Goal: Task Accomplishment & Management: Manage account settings

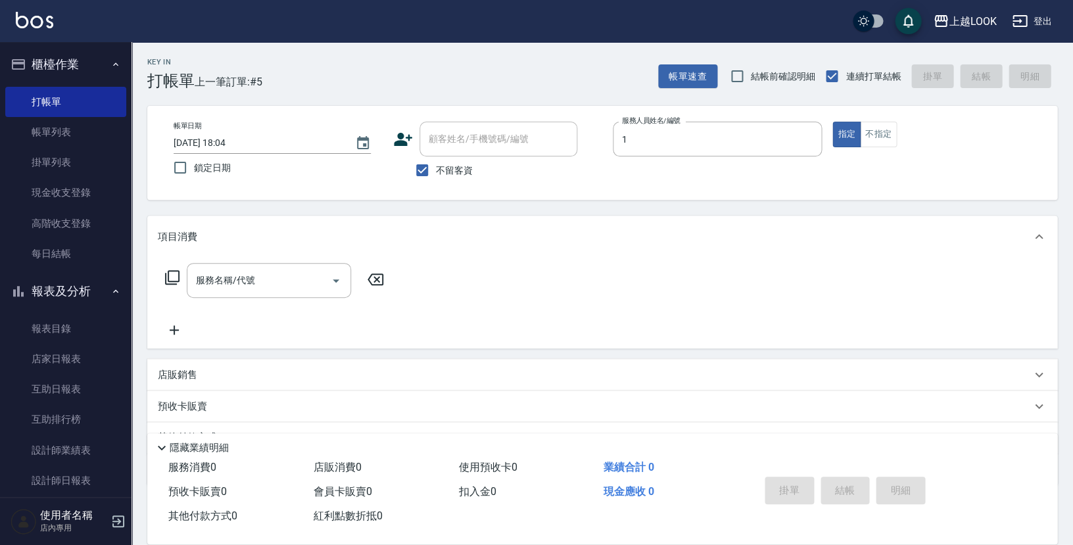
type input "VAVA-1"
type button "true"
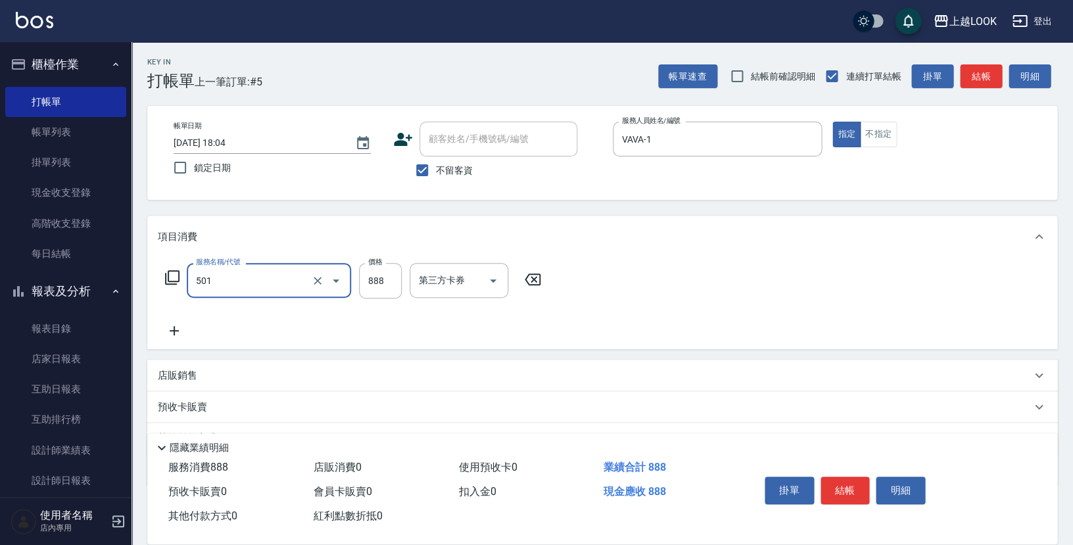
type input "一般染髮(改金額)(501)"
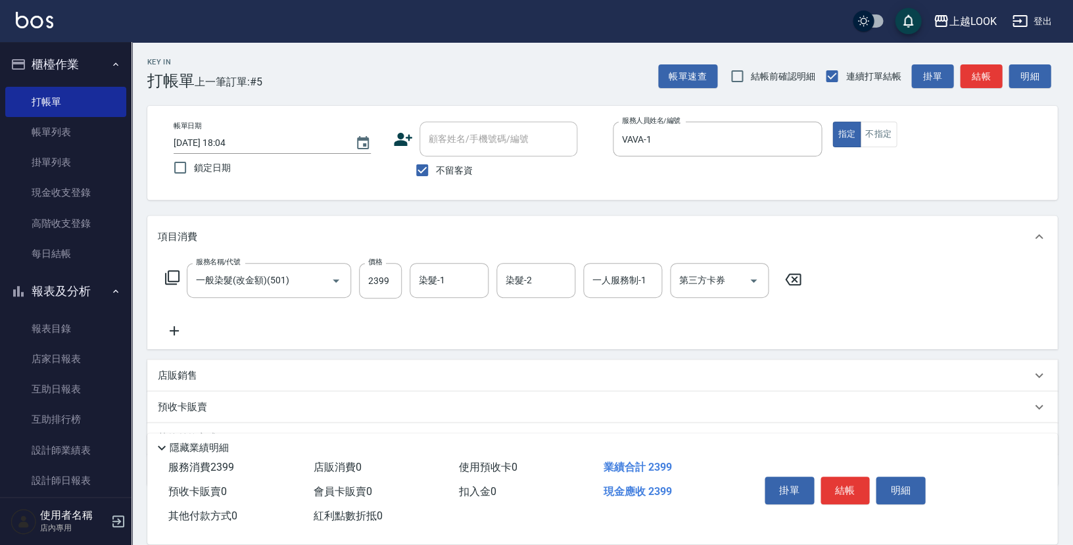
click at [167, 273] on icon at bounding box center [172, 277] width 14 height 14
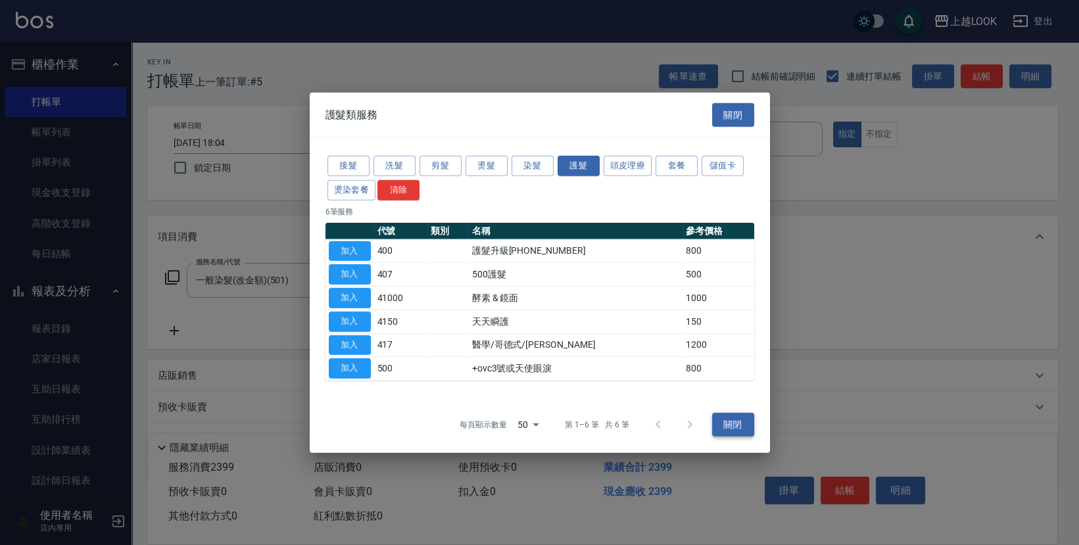
click at [732, 419] on button "關閉" at bounding box center [733, 425] width 42 height 24
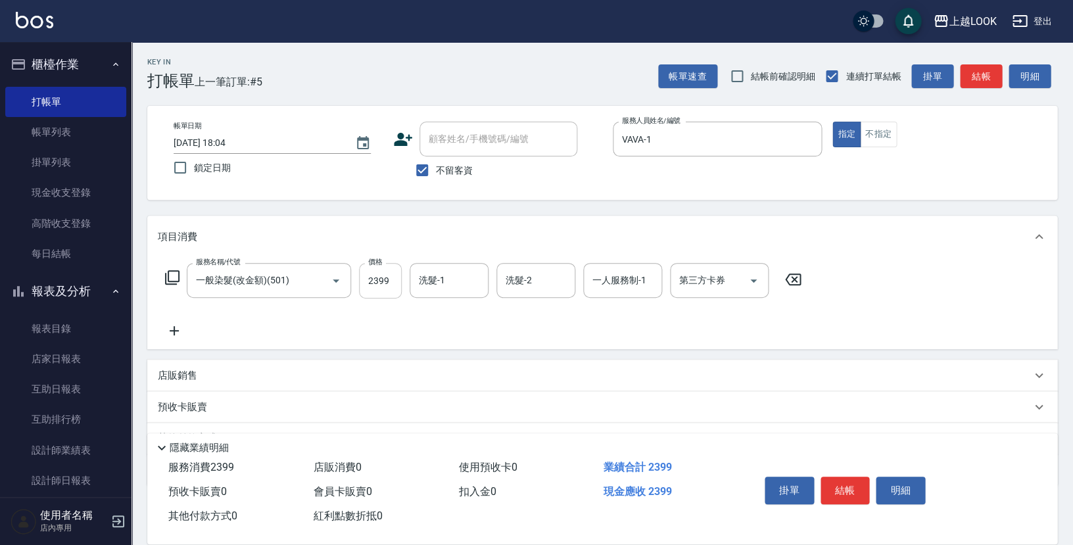
click at [394, 279] on input "2399" at bounding box center [380, 280] width 43 height 35
type input "3899"
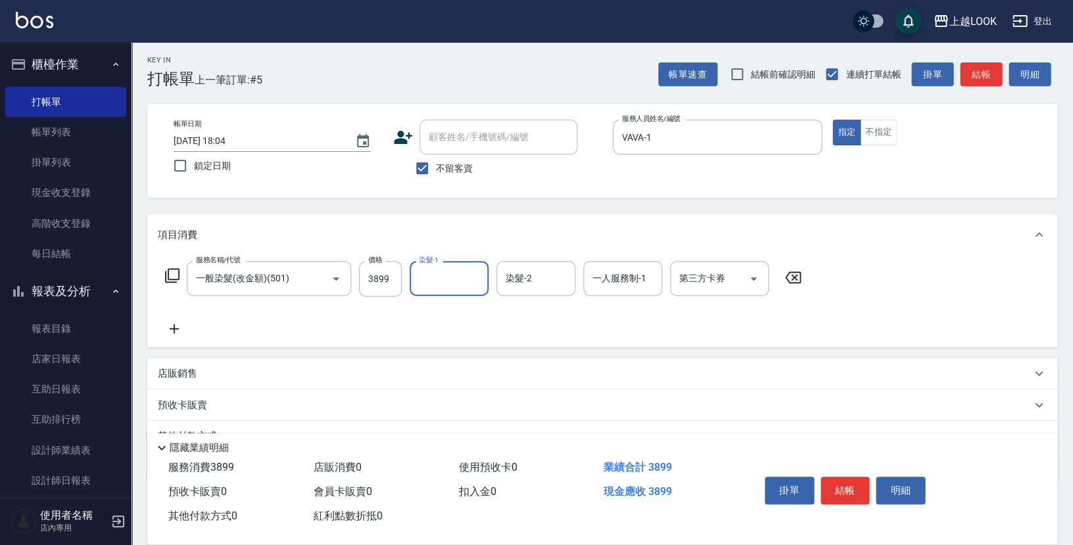
scroll to position [13, 0]
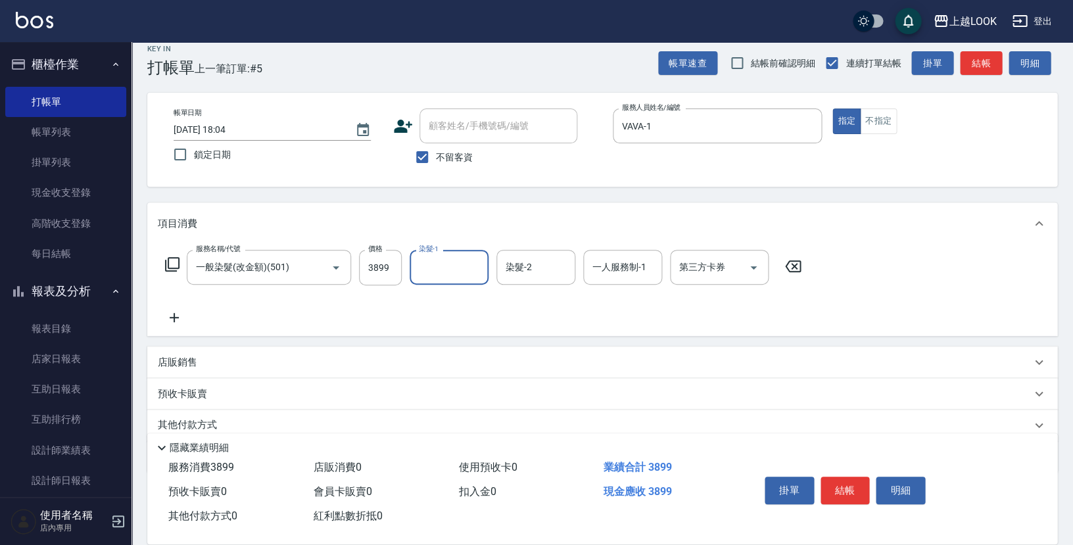
click at [795, 262] on icon at bounding box center [792, 266] width 33 height 16
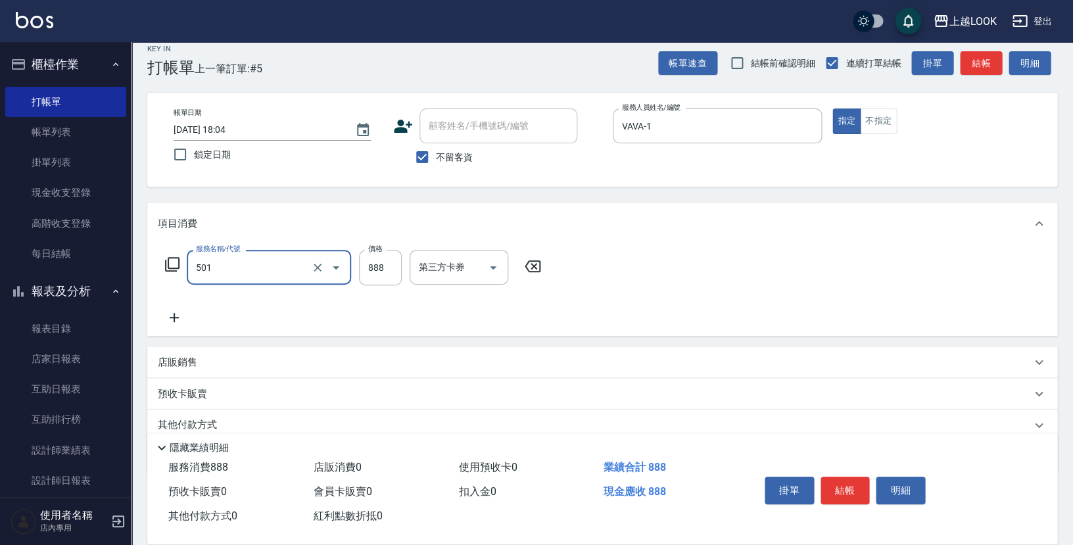
type input "一般染髮(改金額)(501)"
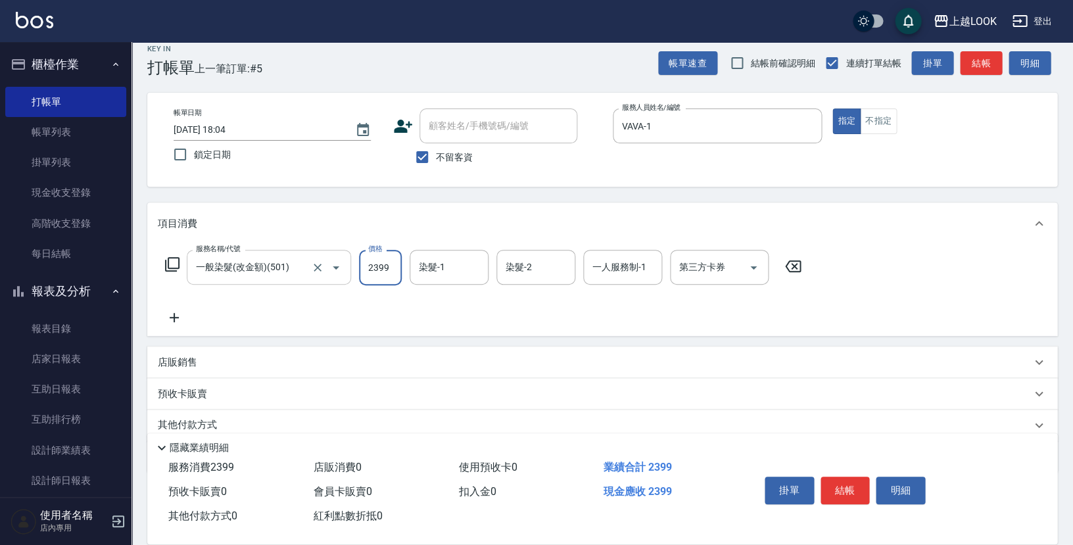
type input "2399"
click at [171, 264] on icon at bounding box center [172, 264] width 14 height 14
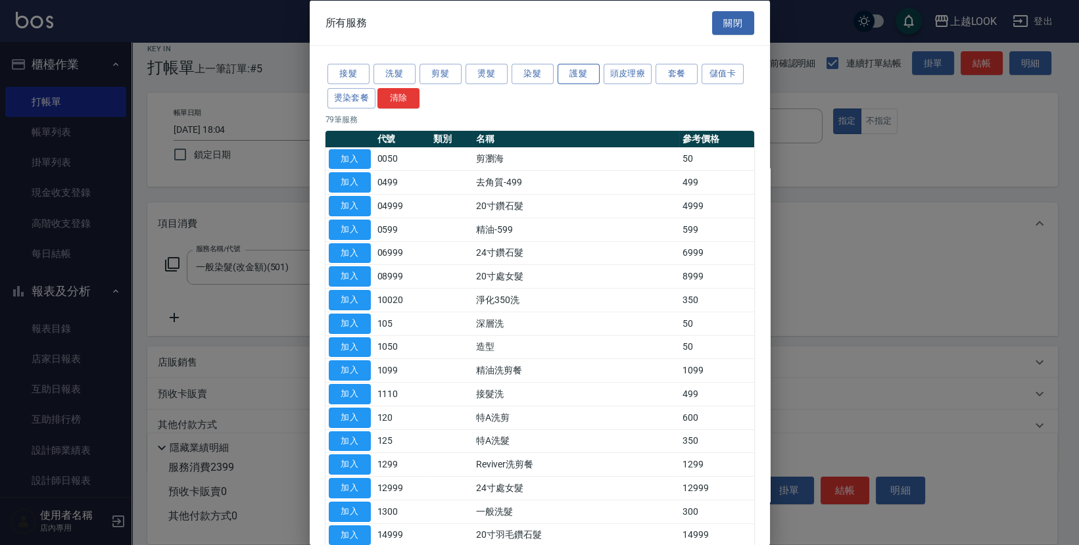
click at [572, 75] on button "護髮" at bounding box center [578, 74] width 42 height 20
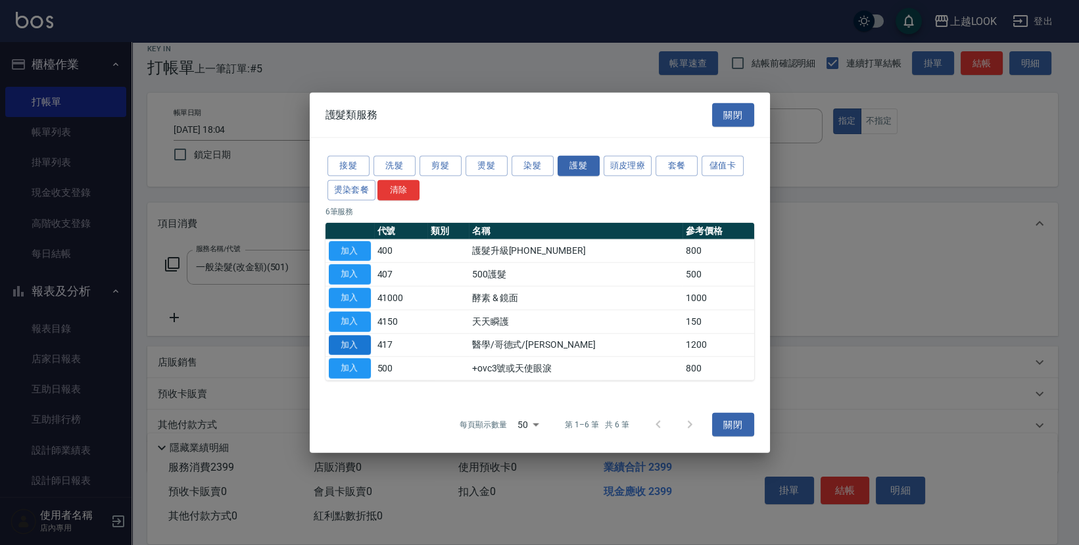
click at [363, 346] on button "加入" at bounding box center [350, 345] width 42 height 20
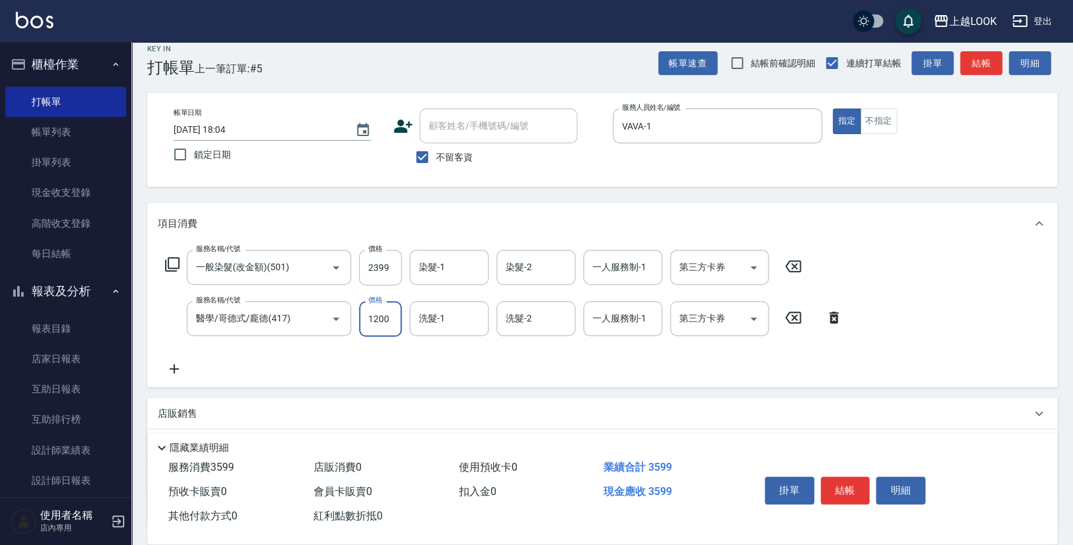
click at [396, 315] on input "1200" at bounding box center [380, 318] width 43 height 35
type input "1500"
click at [858, 483] on button "結帳" at bounding box center [844, 491] width 49 height 28
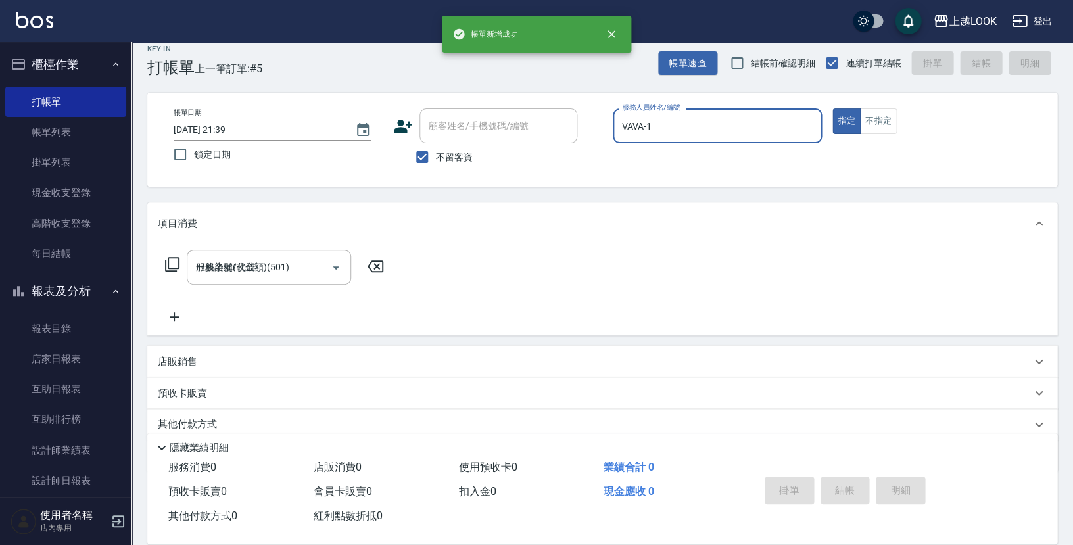
type input "2025/09/08 21:39"
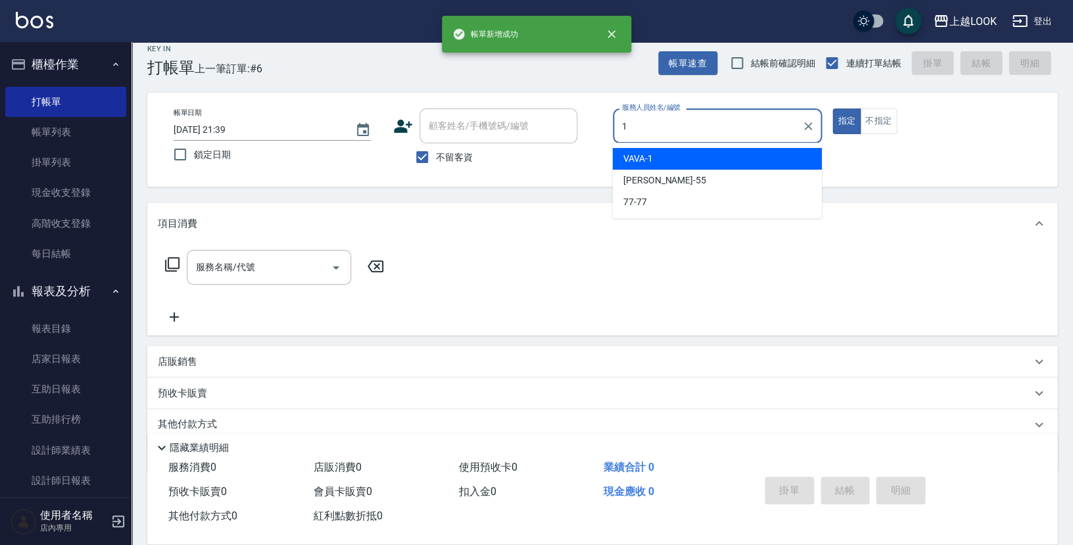
type input "VAVA-1"
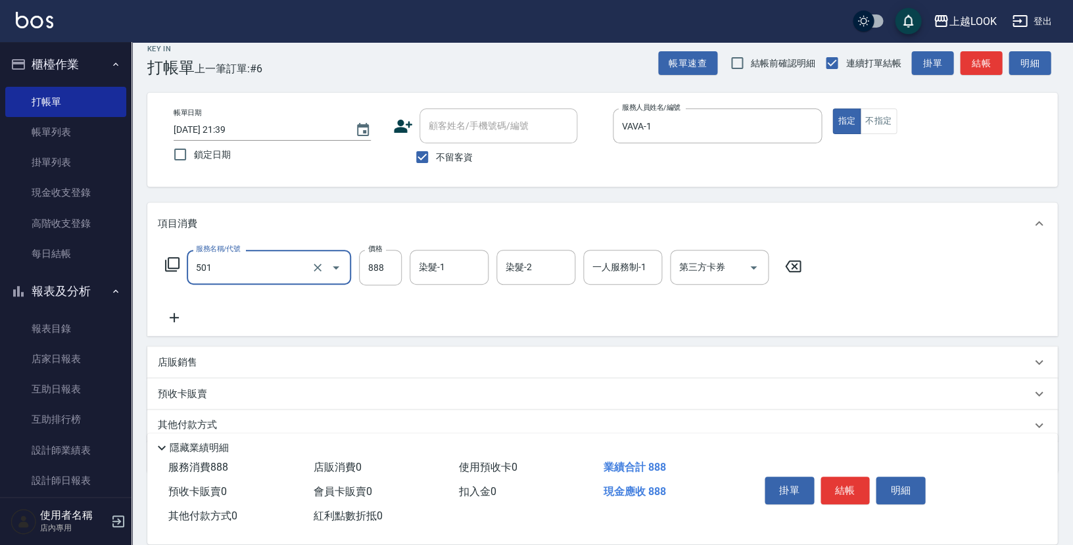
type input "一般染髮(改金額)(501)"
type input "2099"
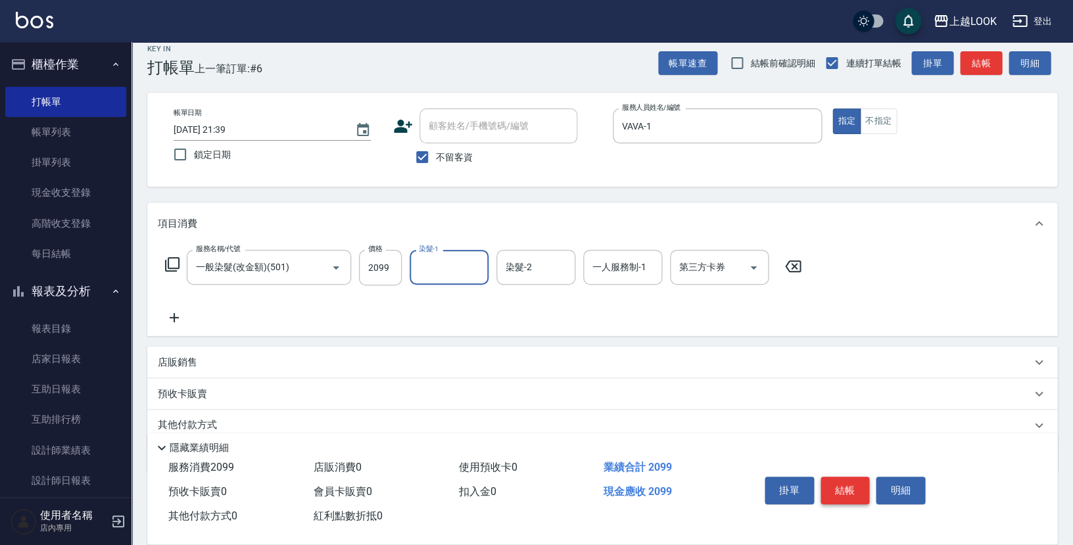
click at [857, 480] on button "結帳" at bounding box center [844, 491] width 49 height 28
click at [857, 480] on div "掛單 結帳 明細" at bounding box center [845, 491] width 172 height 41
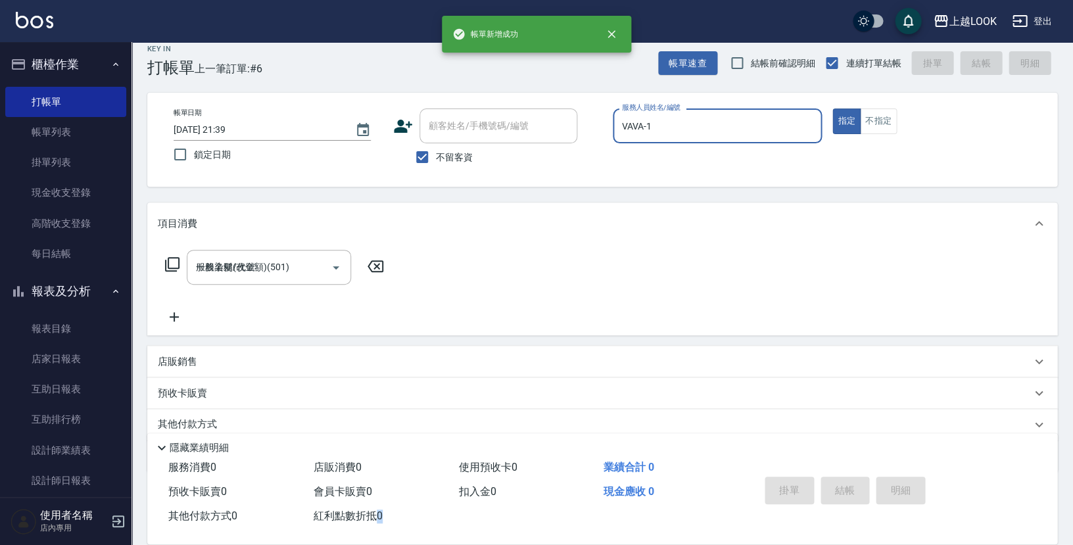
type input "2025/09/08 21:40"
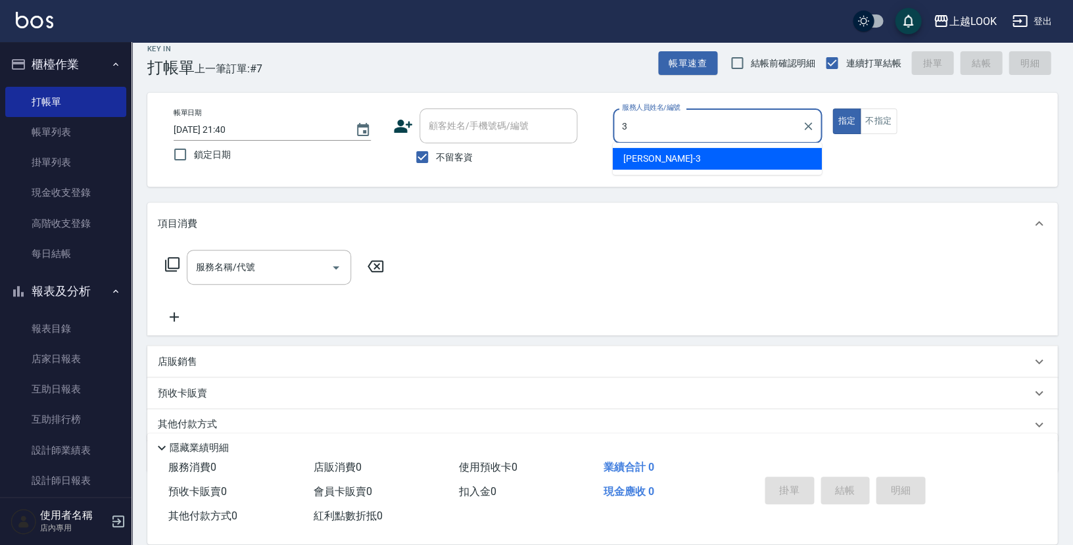
type input "Jason-3"
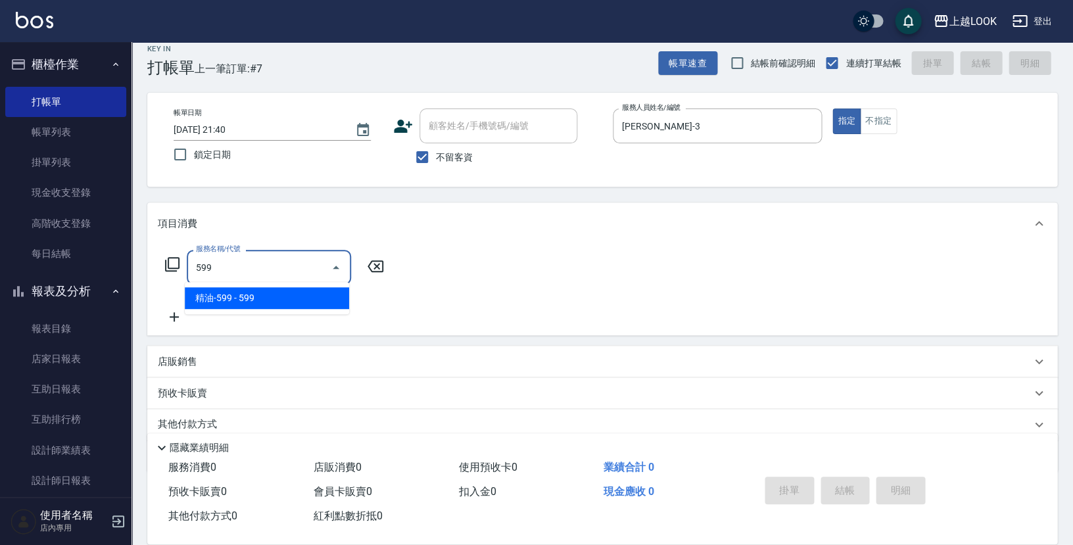
type input "精油-599(0599)"
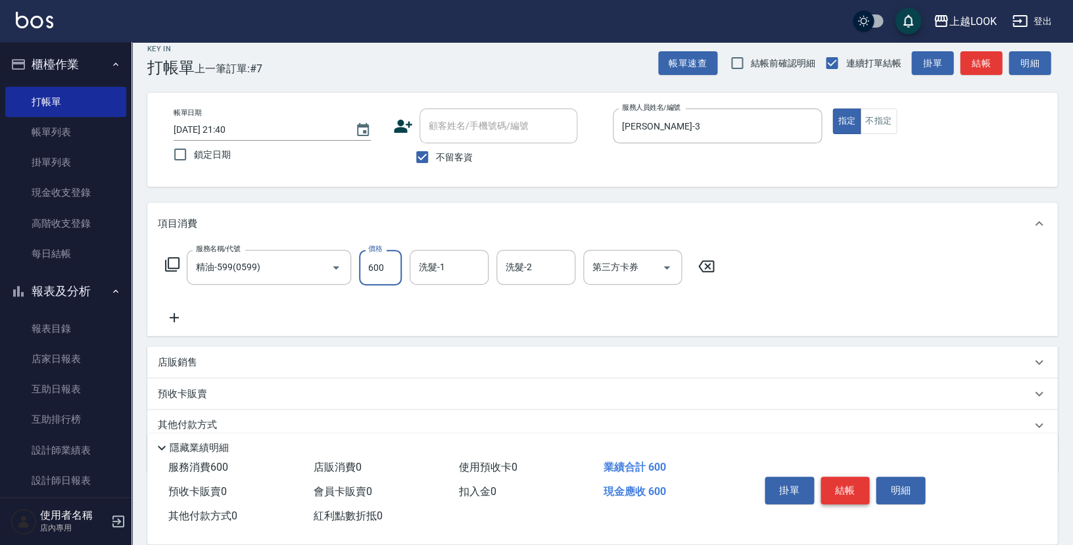
type input "600"
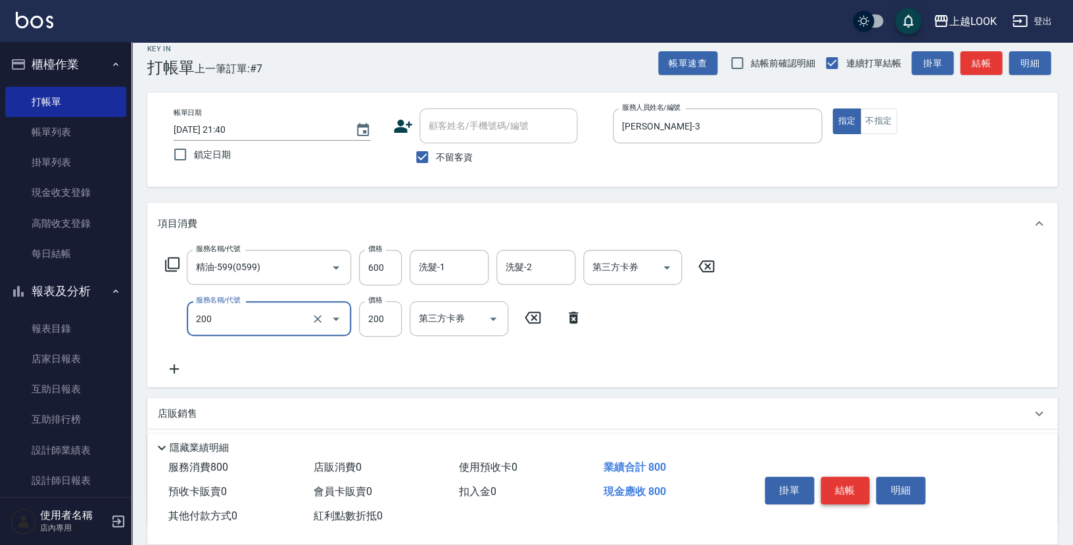
type input "剪髮(200)"
type input "250"
click at [857, 481] on button "結帳" at bounding box center [844, 491] width 49 height 28
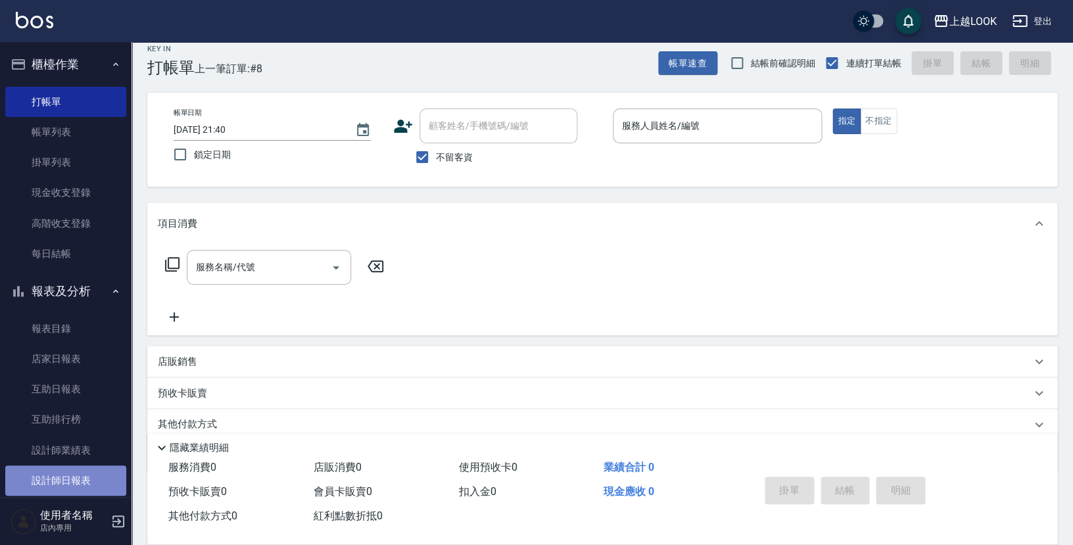
click at [66, 465] on link "設計師日報表" at bounding box center [65, 480] width 121 height 30
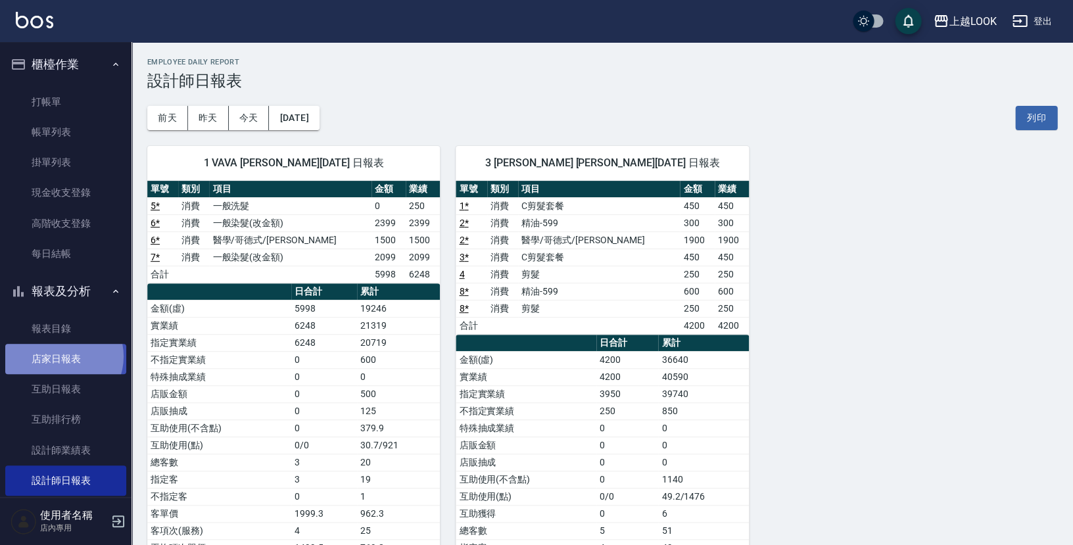
click at [61, 351] on link "店家日報表" at bounding box center [65, 359] width 121 height 30
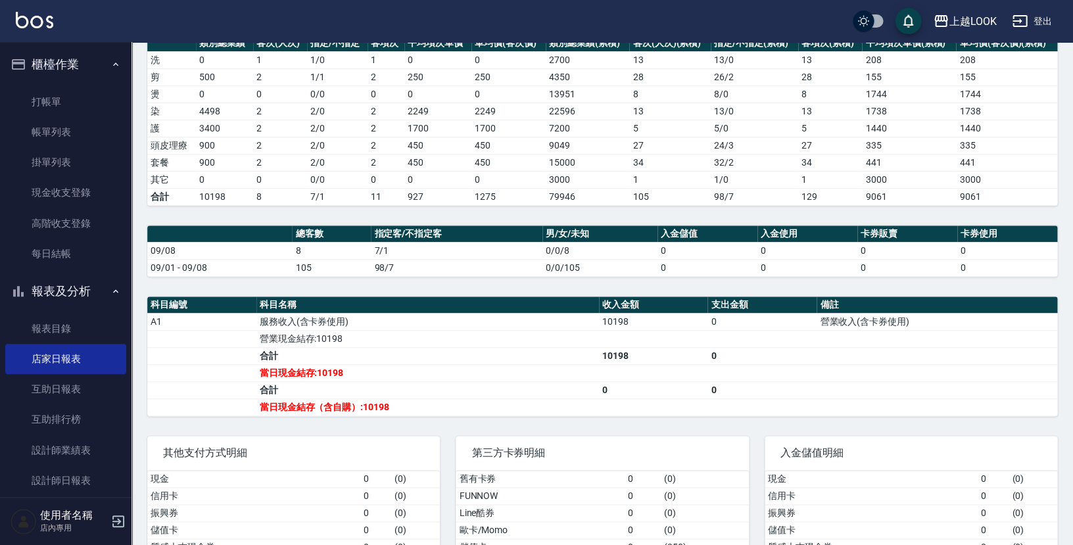
scroll to position [152, 0]
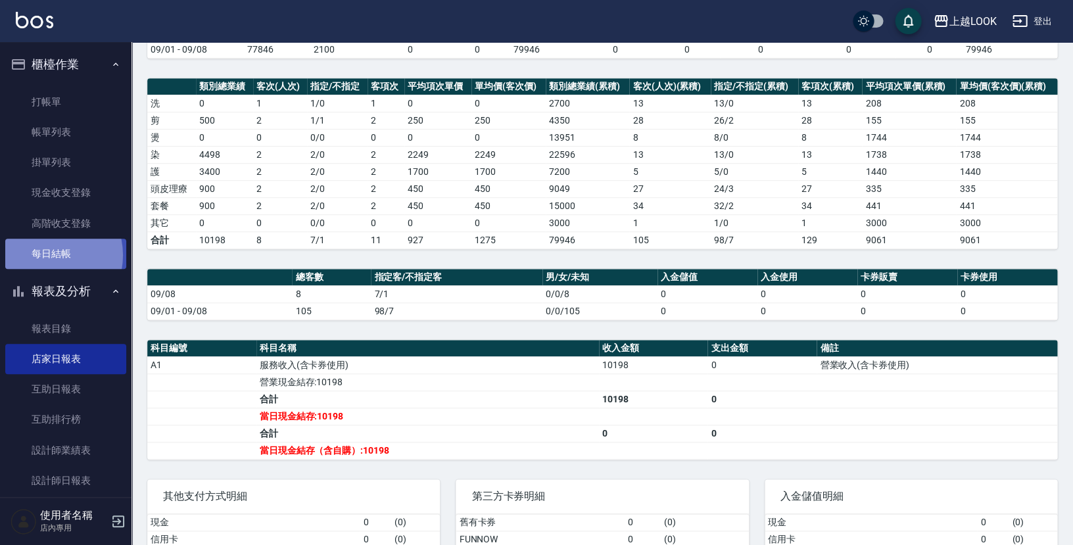
click at [45, 251] on link "每日結帳" at bounding box center [65, 254] width 121 height 30
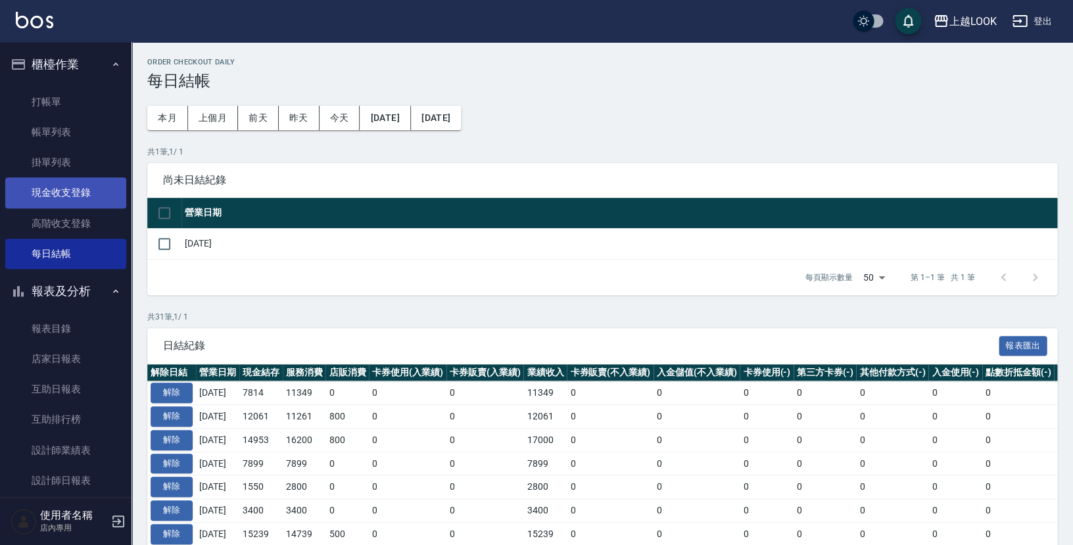
click at [77, 194] on link "現金收支登錄" at bounding box center [65, 192] width 121 height 30
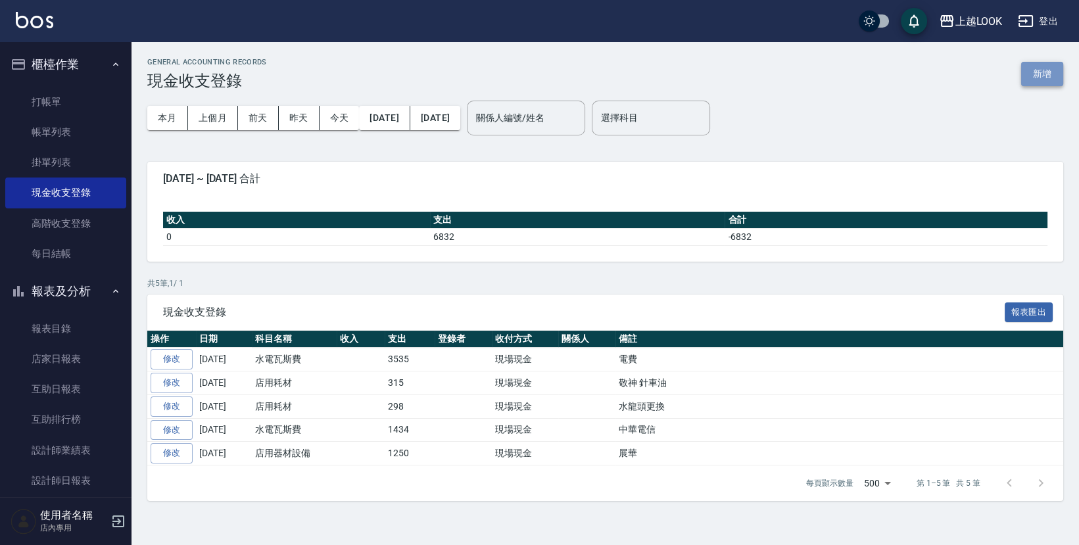
click at [1047, 78] on button "新增" at bounding box center [1042, 74] width 42 height 24
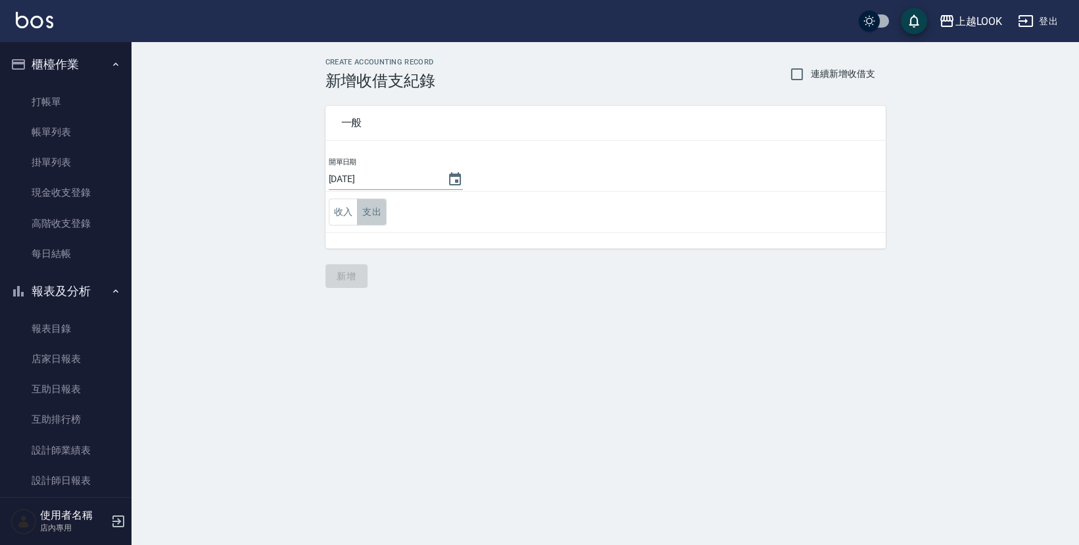
click at [368, 209] on button "支出" at bounding box center [372, 211] width 30 height 27
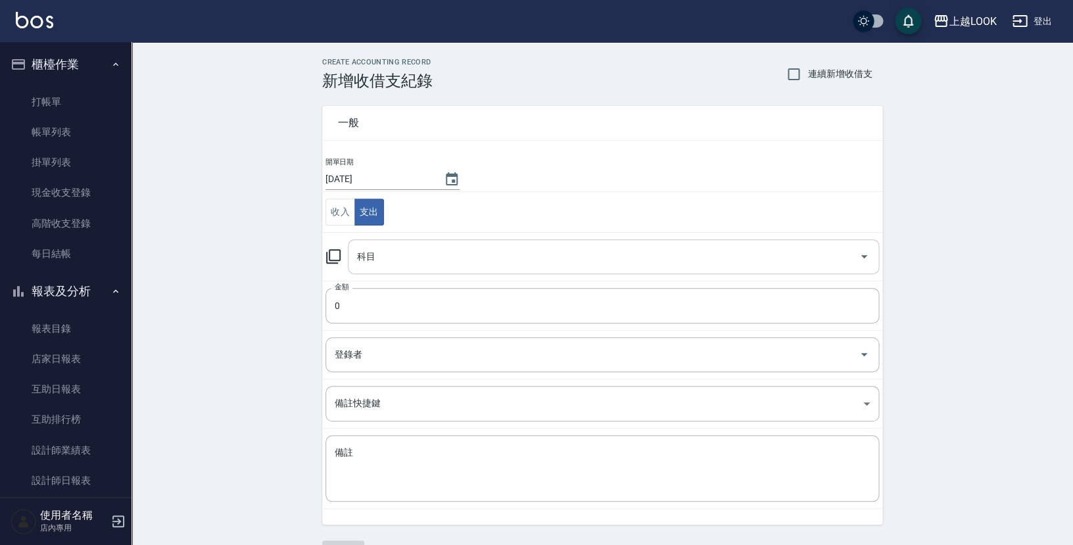
click at [404, 255] on input "科目" at bounding box center [604, 256] width 500 height 23
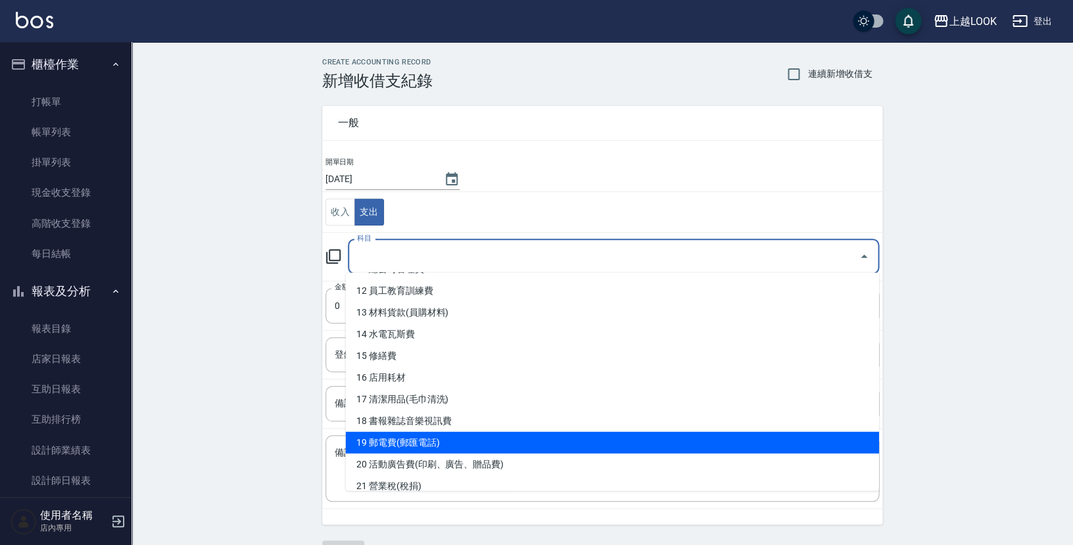
scroll to position [241, 0]
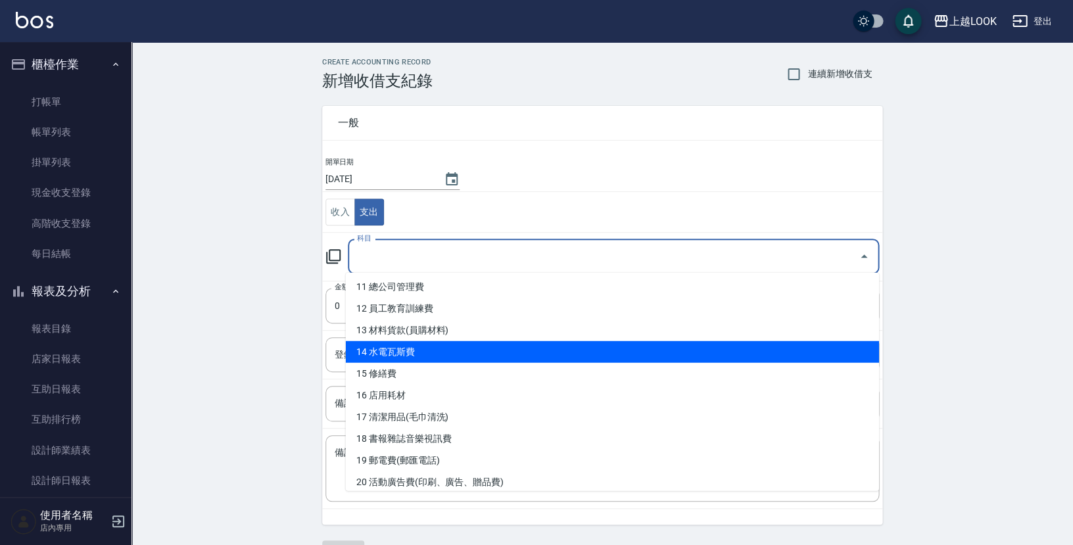
click at [421, 351] on li "14 水電瓦斯費" at bounding box center [612, 352] width 533 height 22
type input "14 水電瓦斯費"
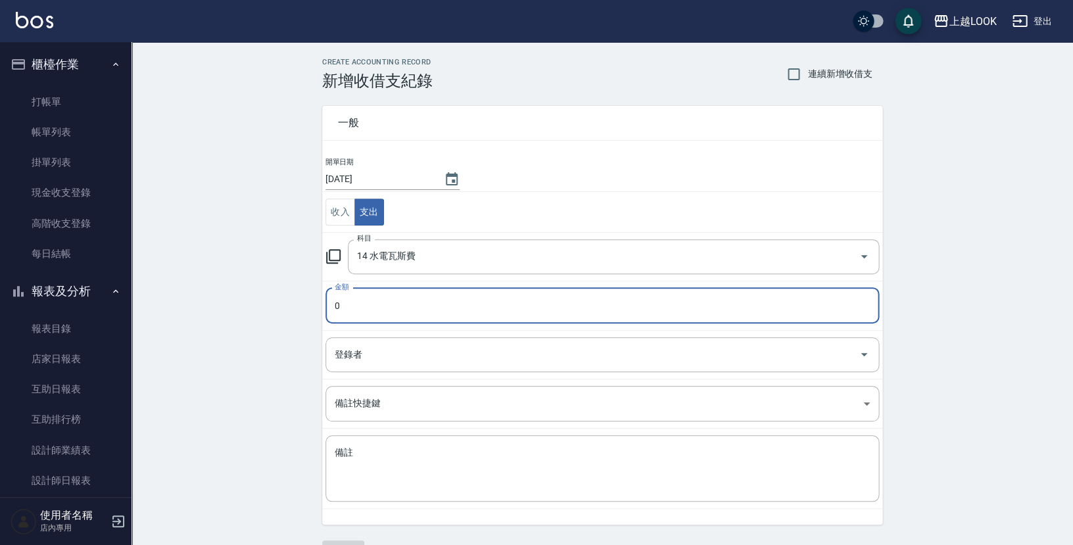
click at [386, 305] on input "0" at bounding box center [601, 305] width 553 height 35
click at [340, 303] on input "02000" at bounding box center [601, 305] width 553 height 35
type input "2000"
click at [404, 455] on textarea "備註" at bounding box center [602, 468] width 535 height 45
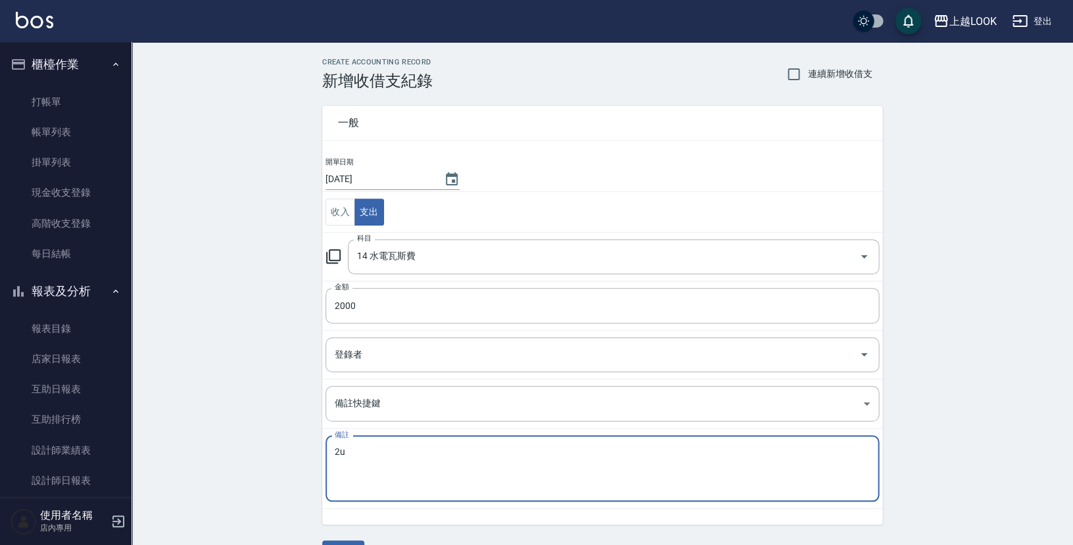
type textarea "2"
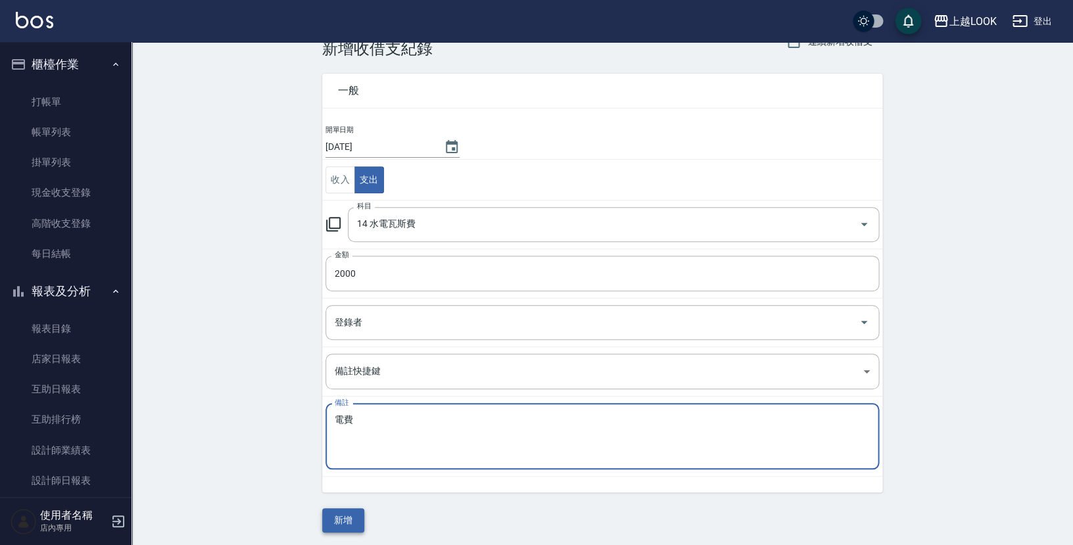
type textarea "電費"
click at [346, 519] on button "新增" at bounding box center [343, 520] width 42 height 24
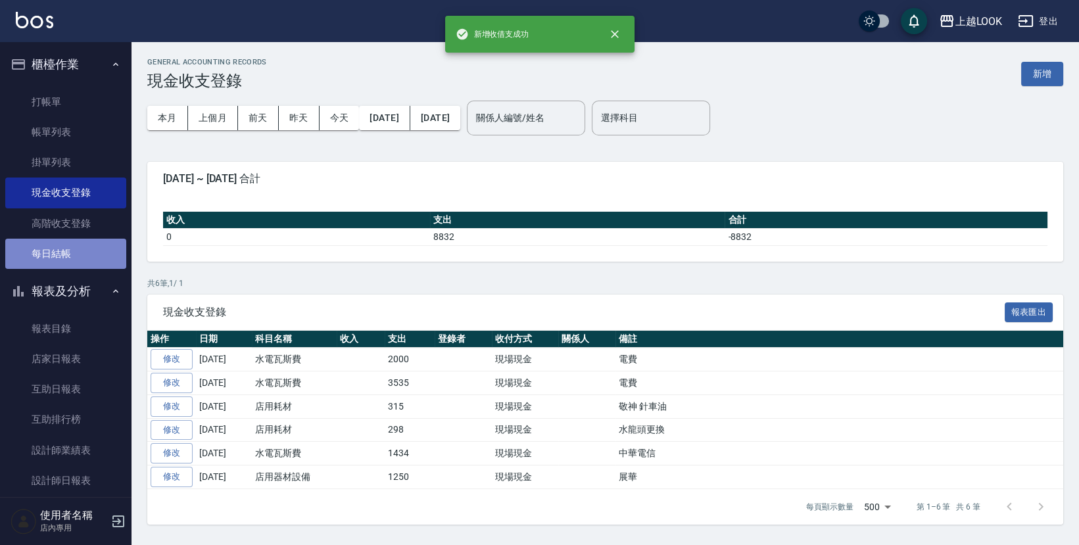
click at [65, 250] on link "每日結帳" at bounding box center [65, 254] width 121 height 30
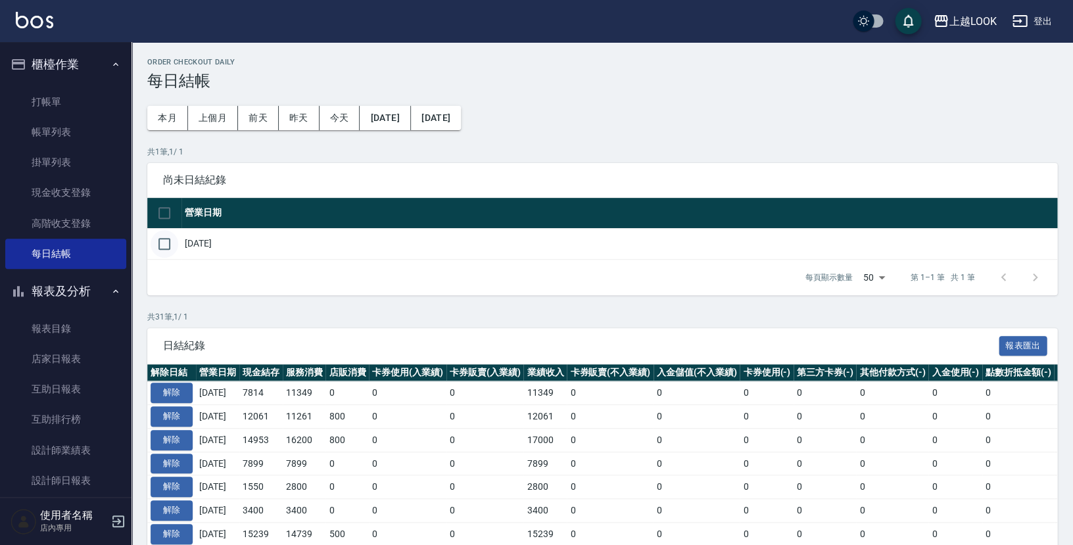
click at [162, 241] on input "checkbox" at bounding box center [165, 244] width 28 height 28
checkbox input "true"
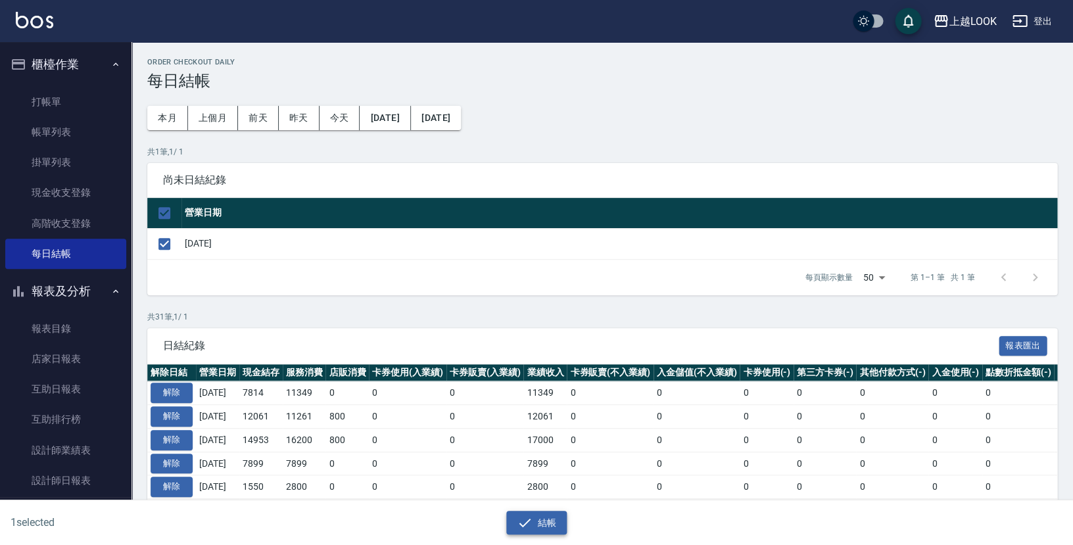
click at [557, 521] on button "結帳" at bounding box center [536, 523] width 61 height 24
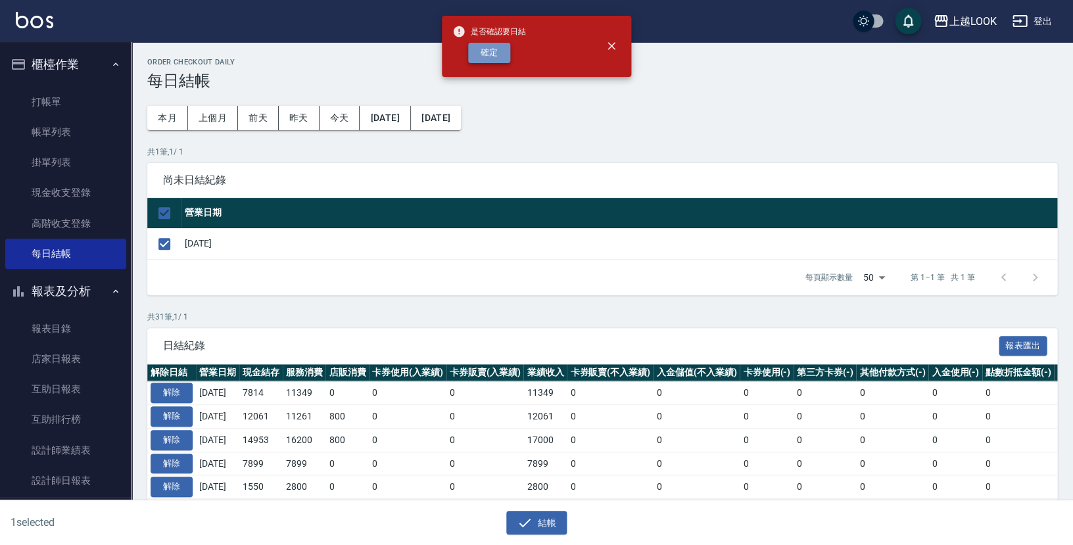
click at [490, 53] on button "確定" at bounding box center [489, 53] width 42 height 20
checkbox input "false"
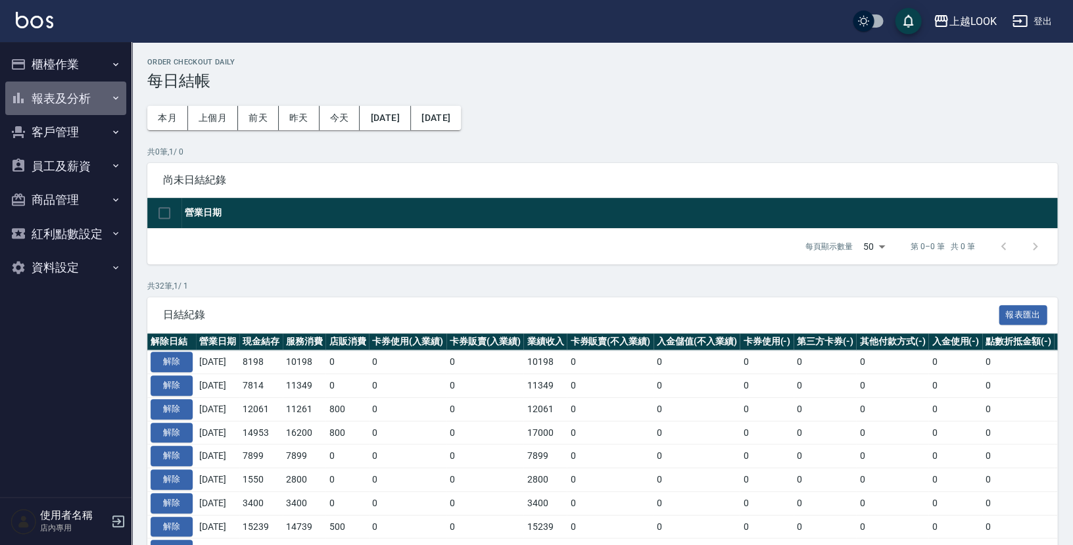
click at [71, 96] on button "報表及分析" at bounding box center [65, 98] width 121 height 34
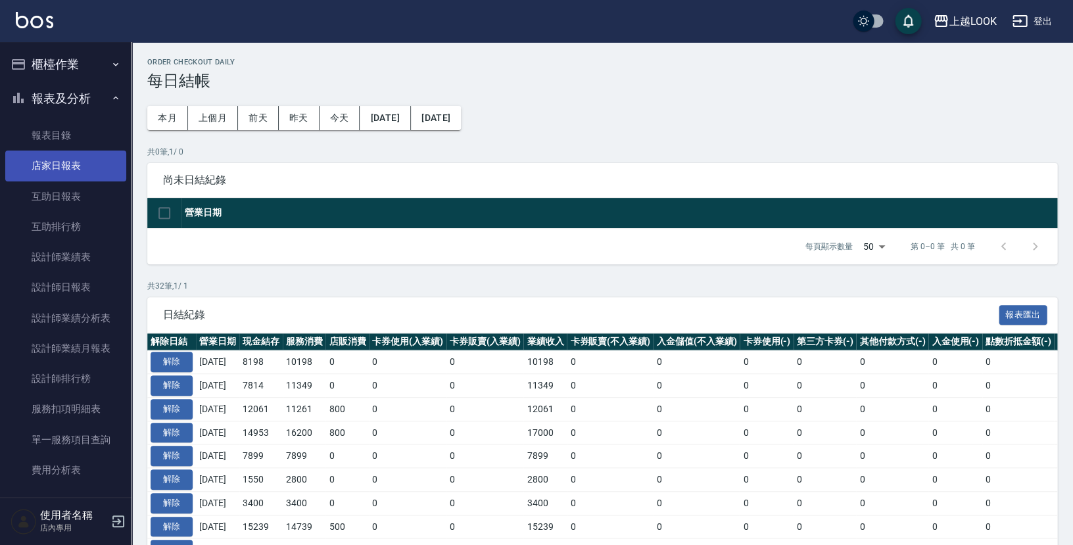
click at [60, 170] on link "店家日報表" at bounding box center [65, 166] width 121 height 30
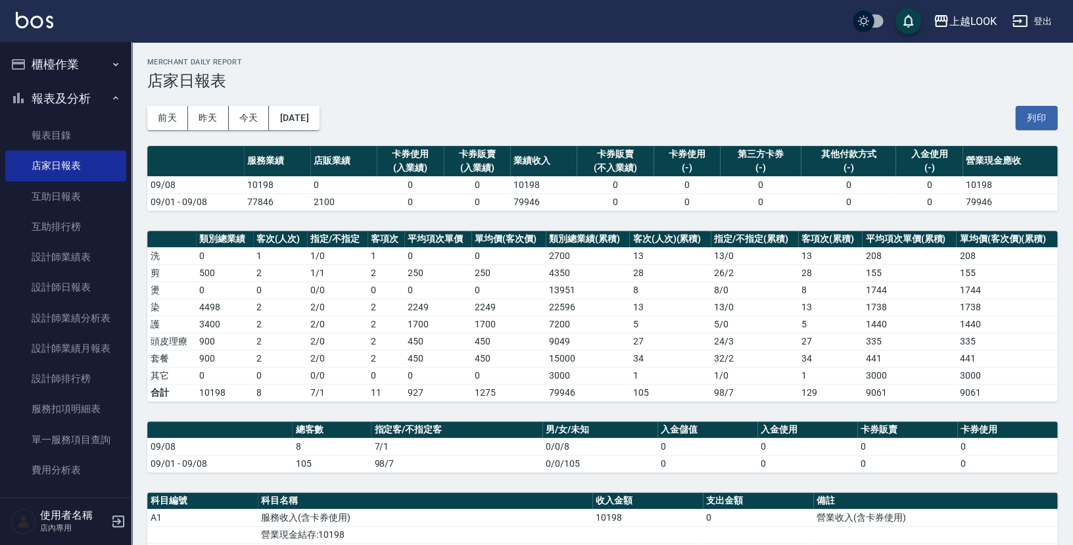
scroll to position [85, 0]
